Goal: Task Accomplishment & Management: Use online tool/utility

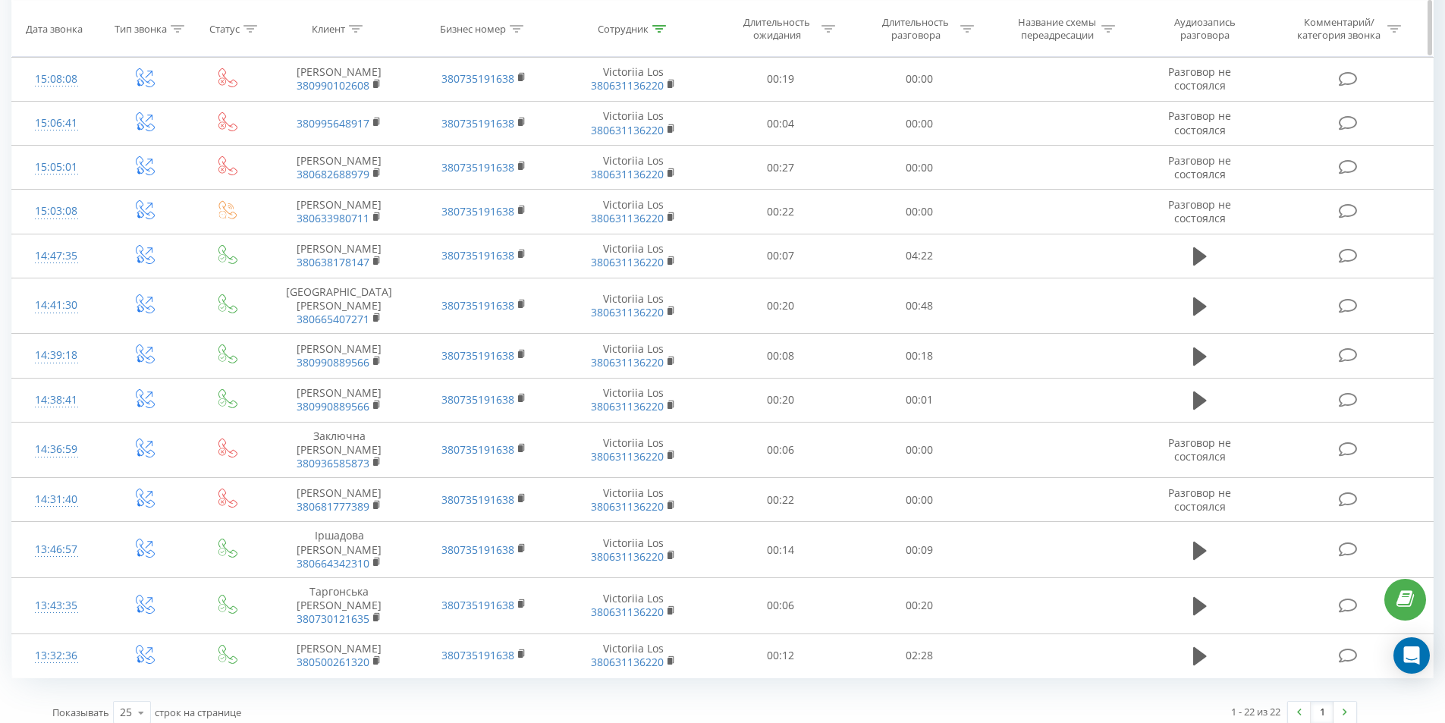
scroll to position [590, 0]
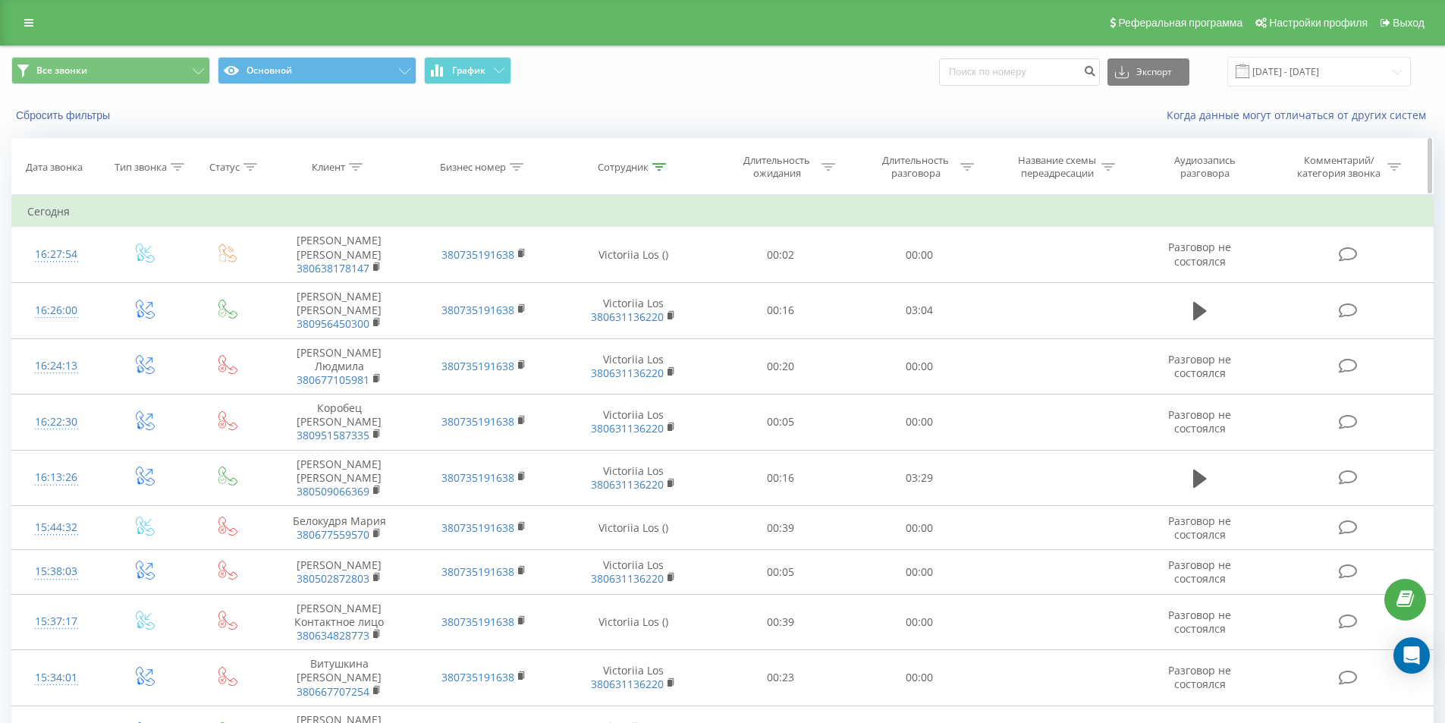
click at [665, 165] on icon at bounding box center [659, 167] width 14 height 8
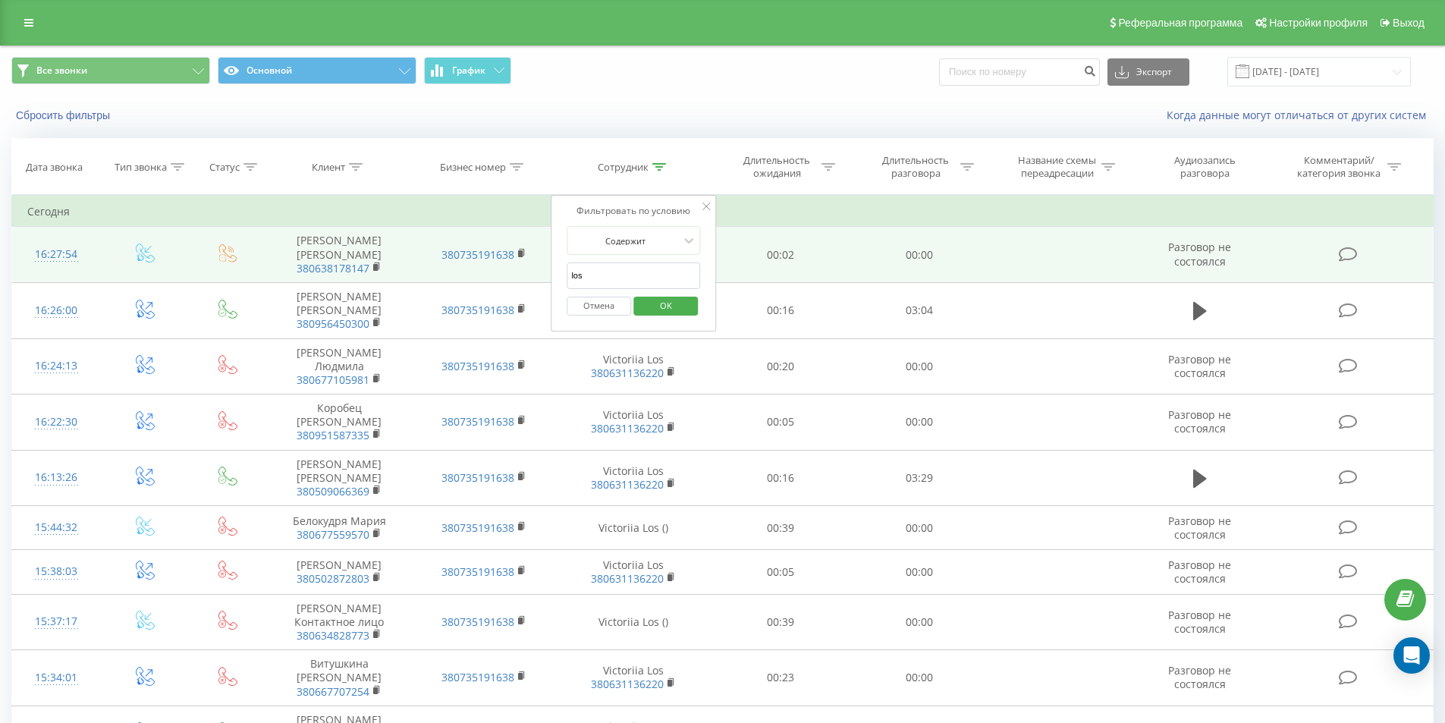
drag, startPoint x: 621, startPoint y: 268, endPoint x: 505, endPoint y: 271, distance: 116.1
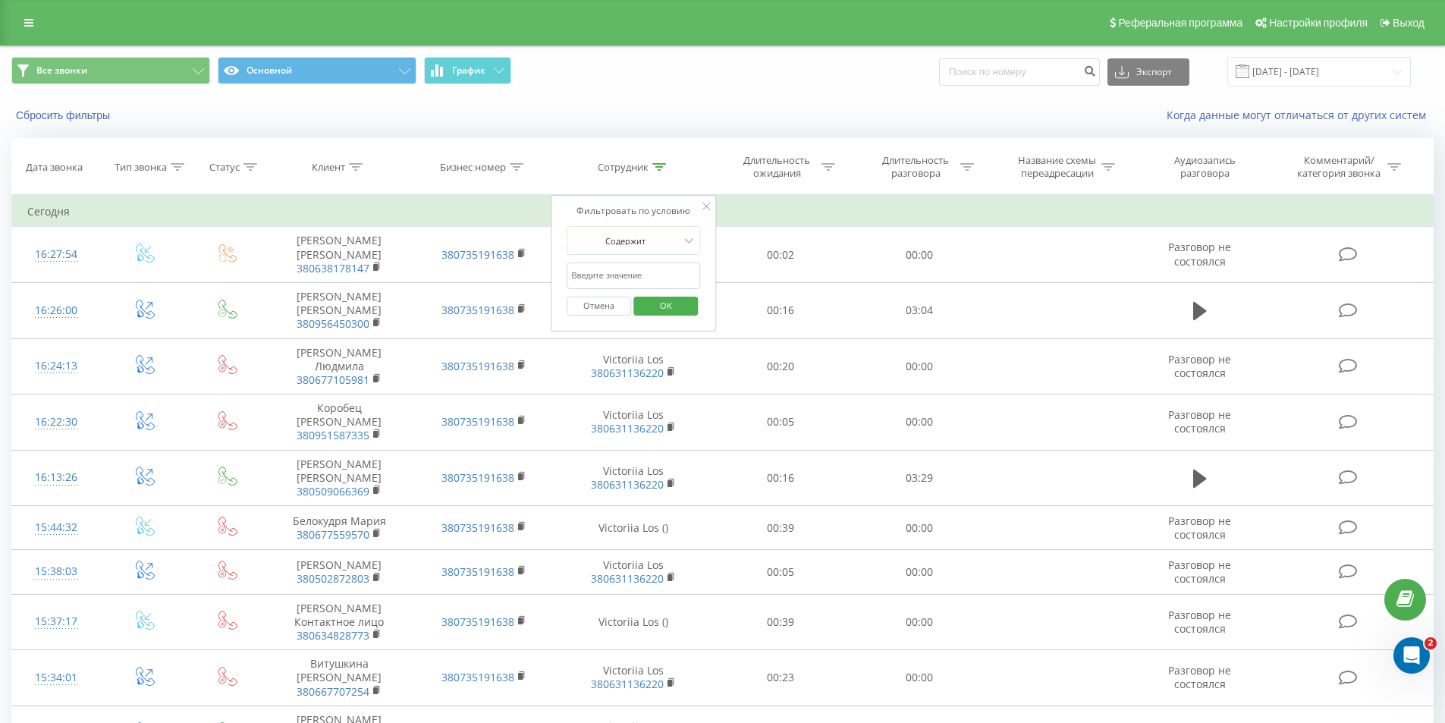
click at [600, 275] on input "text" at bounding box center [634, 276] width 134 height 27
type input "fesenko"
click at [672, 307] on span "OK" at bounding box center [666, 306] width 42 height 24
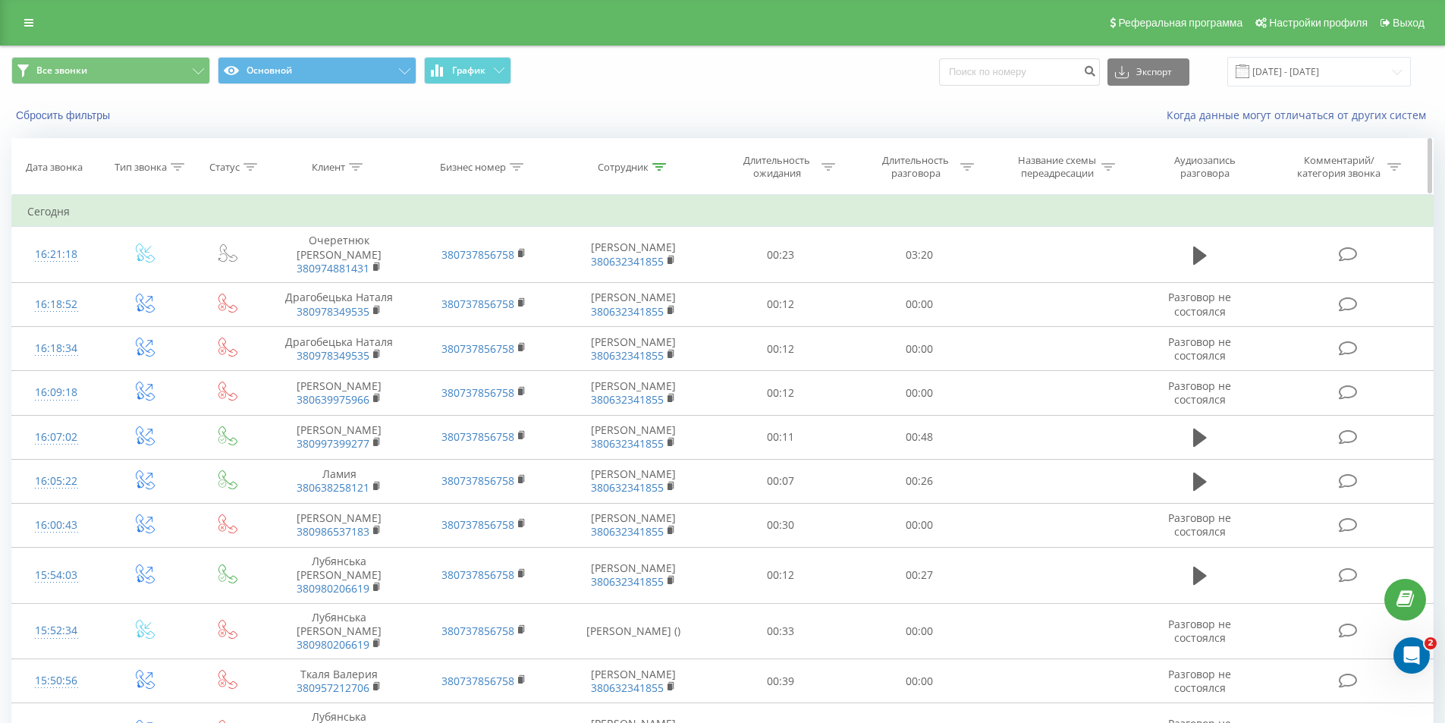
click at [659, 163] on icon at bounding box center [659, 167] width 14 height 8
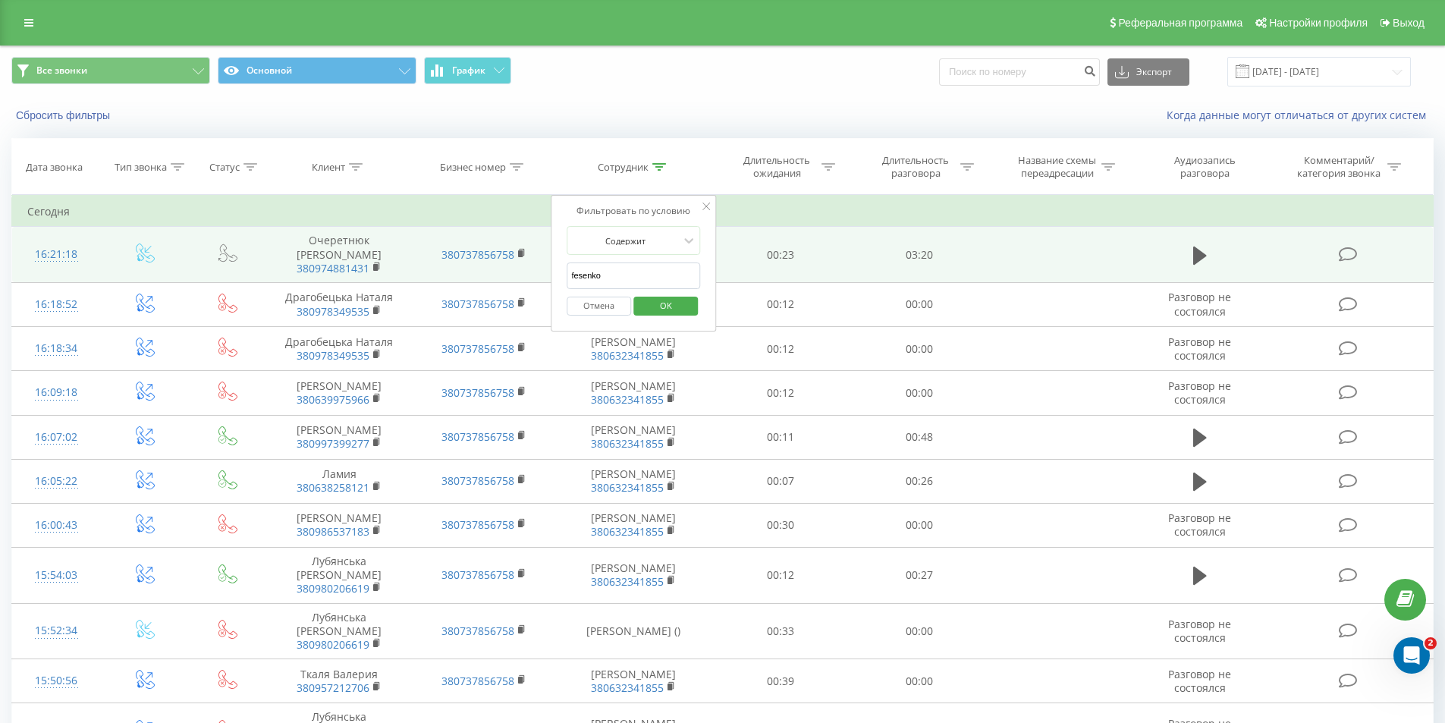
drag, startPoint x: 611, startPoint y: 271, endPoint x: 417, endPoint y: 253, distance: 194.3
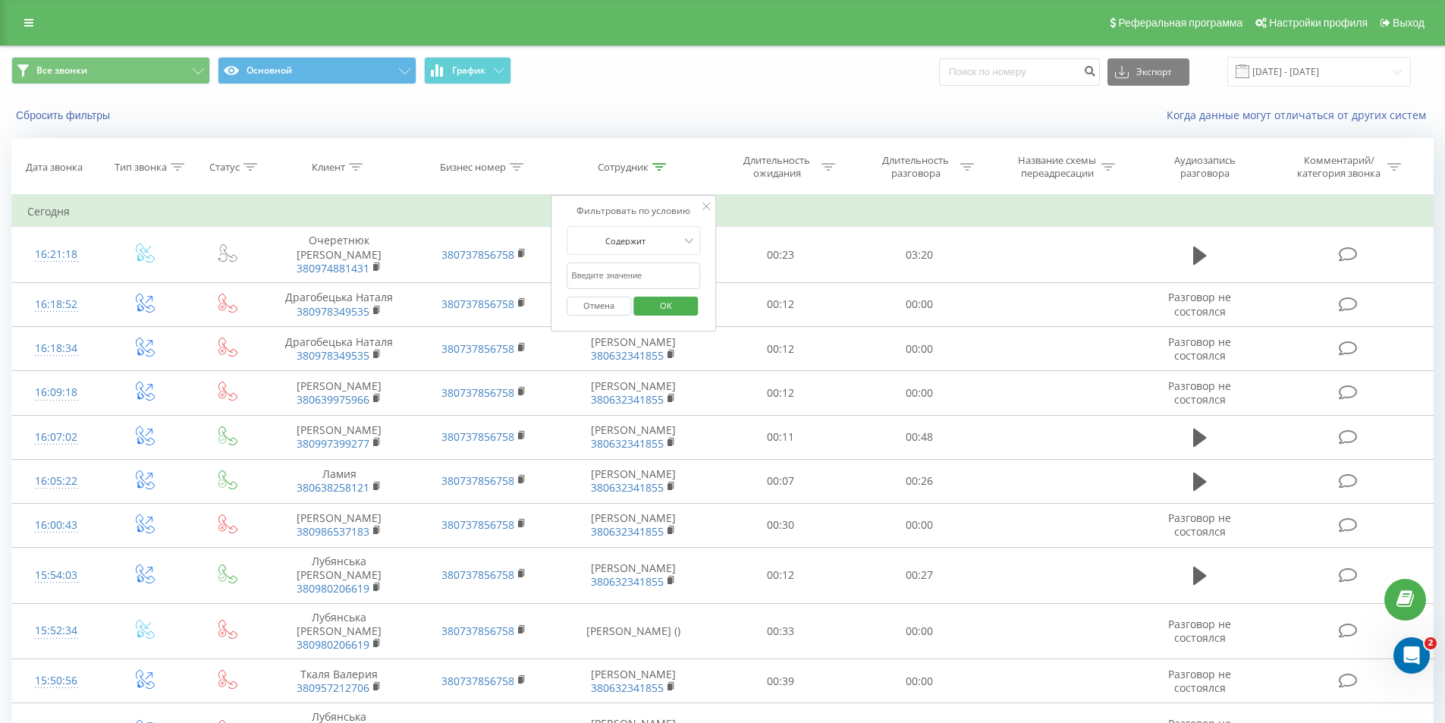
click at [602, 280] on input "text" at bounding box center [634, 276] width 134 height 27
type input "los"
click at [653, 305] on span "OK" at bounding box center [666, 306] width 42 height 24
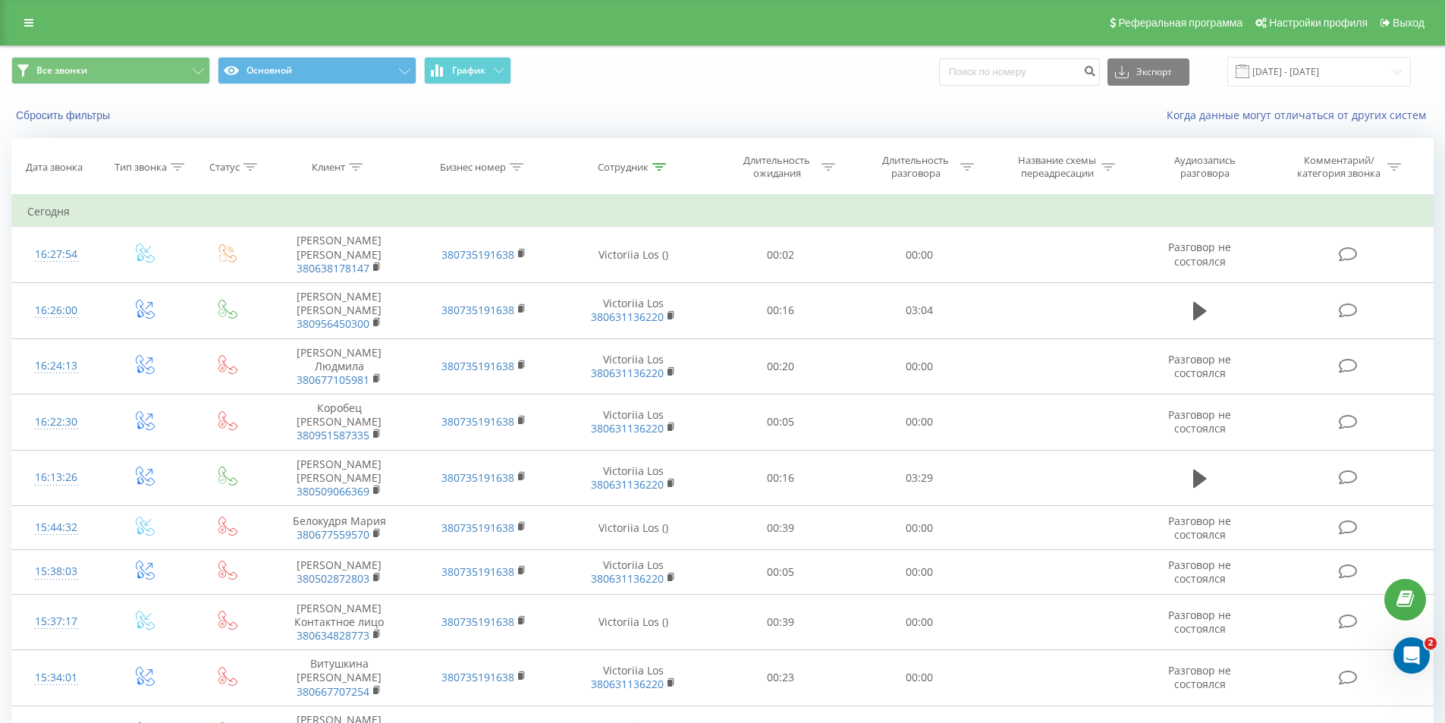
scroll to position [734, 0]
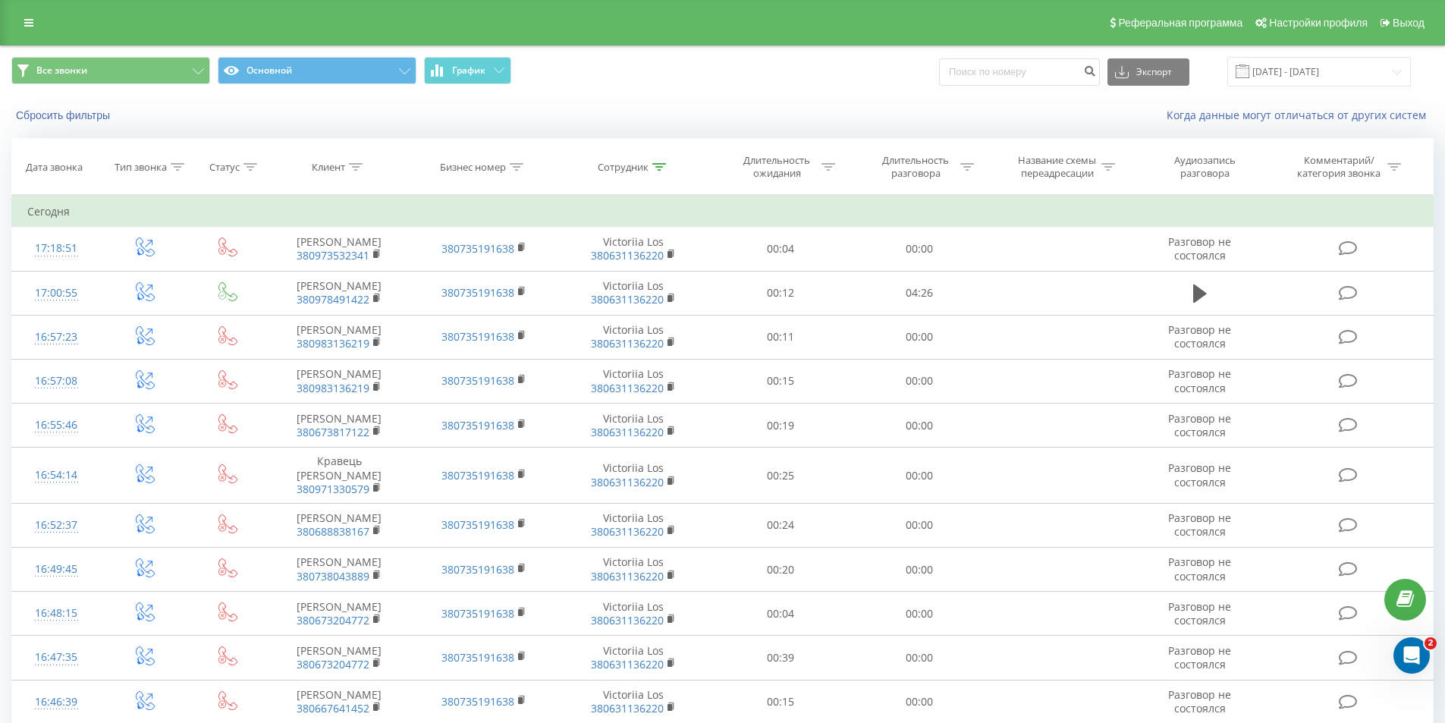
scroll to position [734, 0]
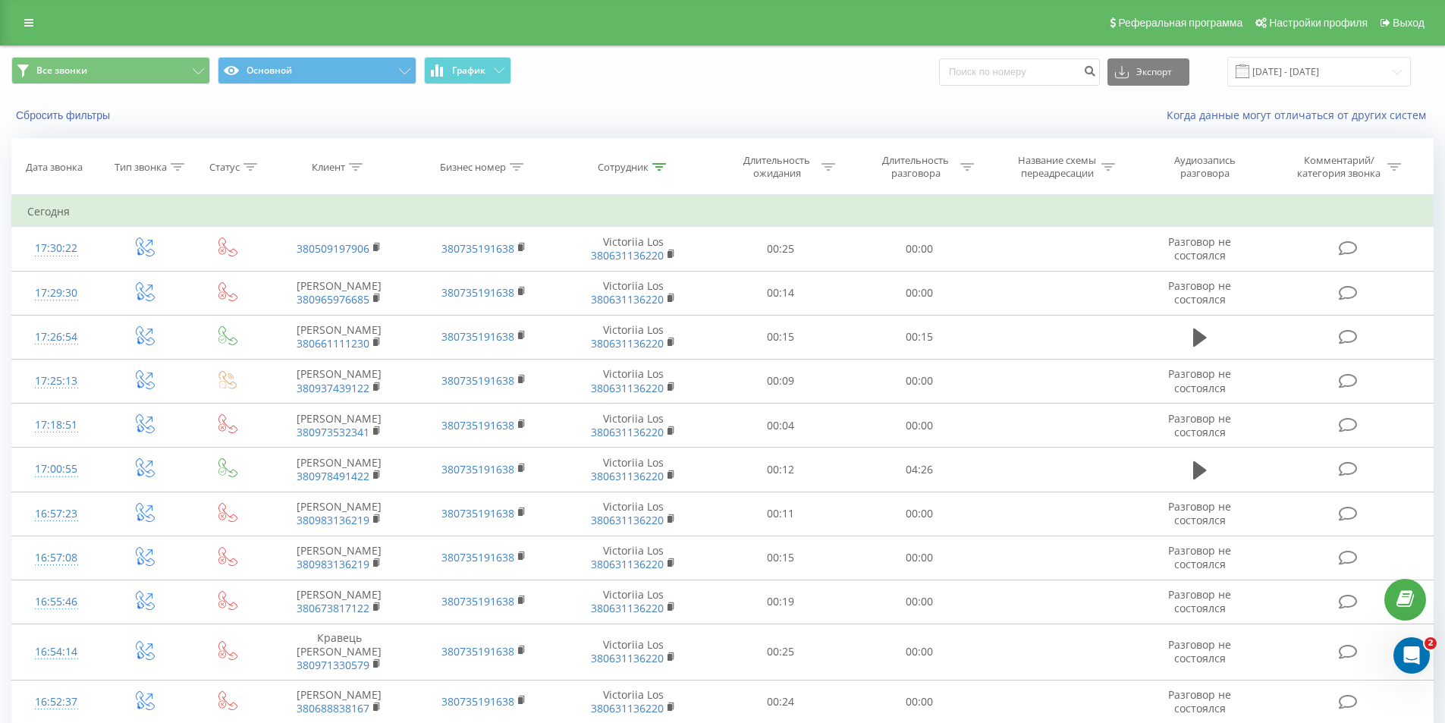
scroll to position [723, 0]
